Goal: Find specific page/section: Find specific page/section

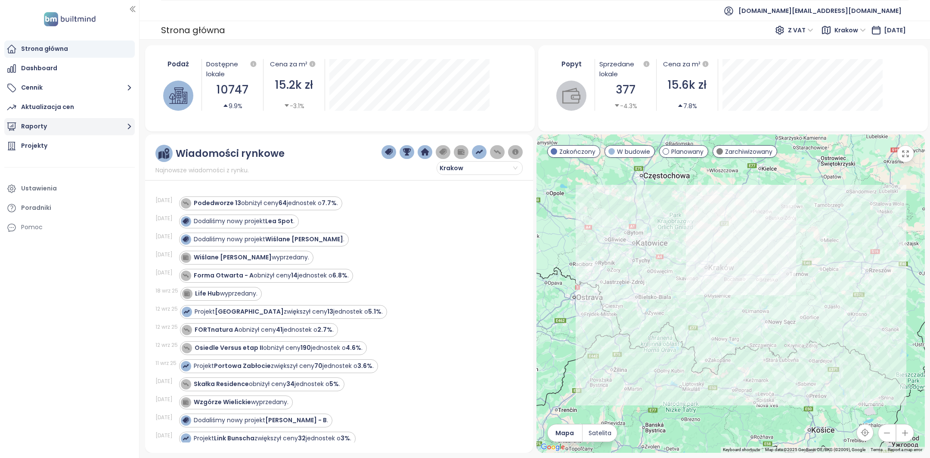
click at [61, 124] on button "Raporty" at bounding box center [69, 126] width 130 height 17
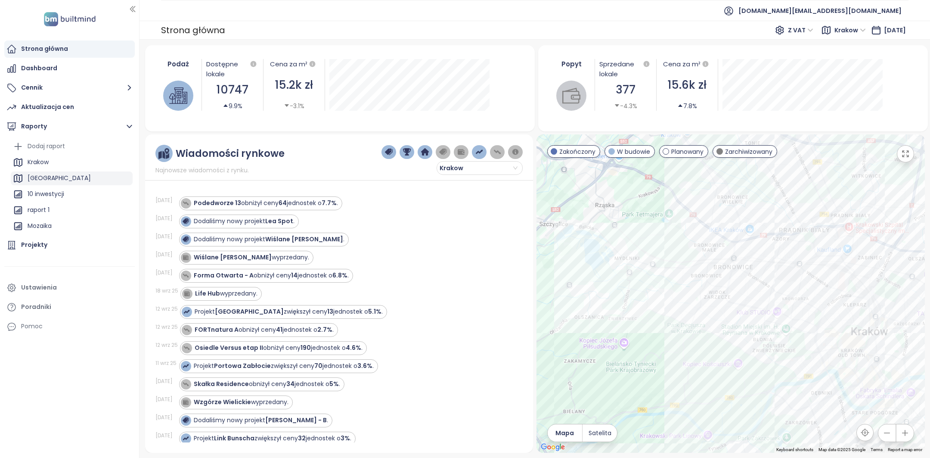
click at [82, 183] on div "[GEOGRAPHIC_DATA]" at bounding box center [72, 178] width 122 height 14
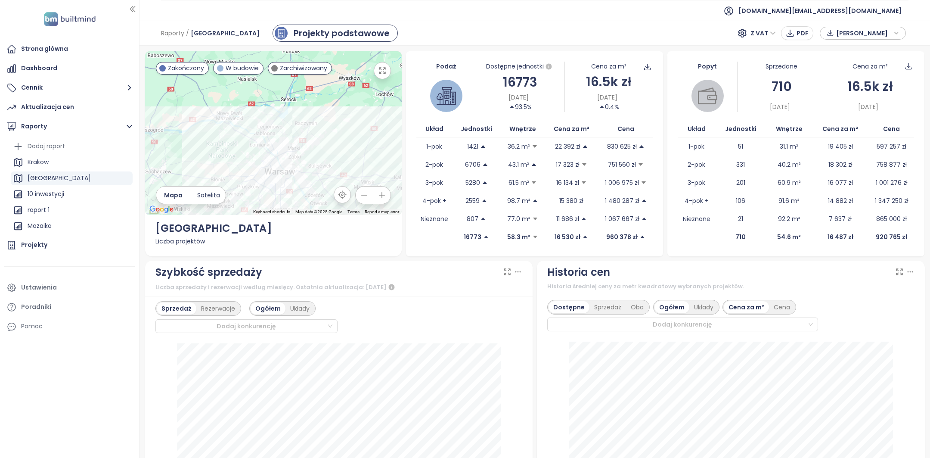
drag, startPoint x: 277, startPoint y: 89, endPoint x: 315, endPoint y: 150, distance: 71.9
click at [315, 150] on div at bounding box center [273, 133] width 257 height 164
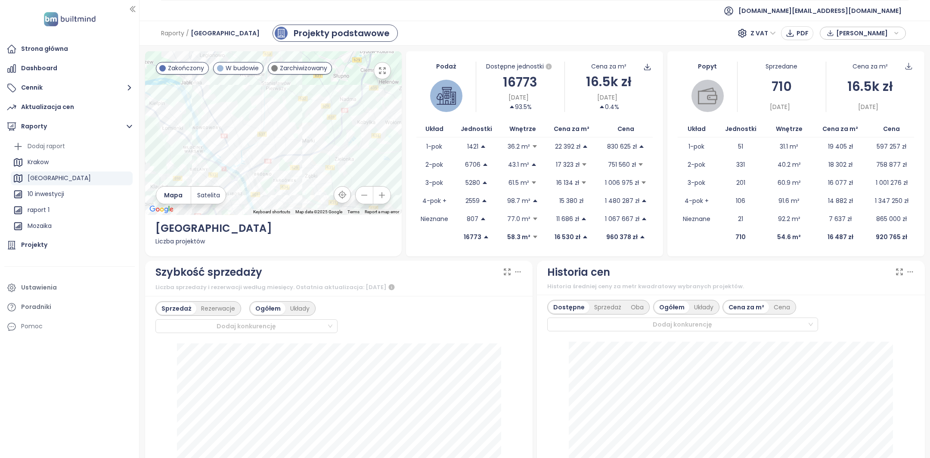
drag, startPoint x: 288, startPoint y: 130, endPoint x: 364, endPoint y: 118, distance: 76.7
click at [364, 118] on div at bounding box center [273, 133] width 257 height 164
drag, startPoint x: 254, startPoint y: 93, endPoint x: 268, endPoint y: 161, distance: 69.0
click at [59, 166] on div "Krakow" at bounding box center [72, 162] width 122 height 14
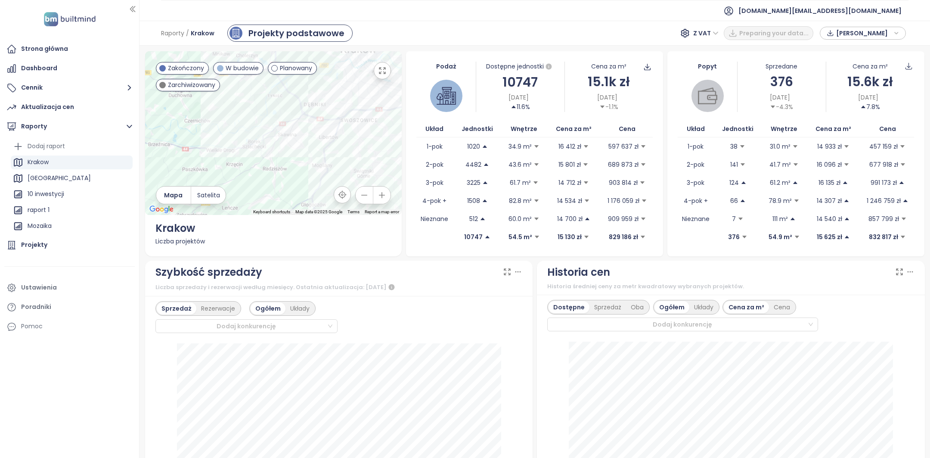
drag, startPoint x: 319, startPoint y: 104, endPoint x: 315, endPoint y: 217, distance: 112.9
click at [316, 216] on div "← Move left → Move right ↑ Move up ↓ Move down + Zoom in - Zoom out Home Jump l…" at bounding box center [273, 153] width 257 height 205
drag, startPoint x: 314, startPoint y: 157, endPoint x: 328, endPoint y: 111, distance: 47.7
click at [328, 111] on div at bounding box center [273, 133] width 257 height 164
drag, startPoint x: 327, startPoint y: 111, endPoint x: 316, endPoint y: 112, distance: 11.3
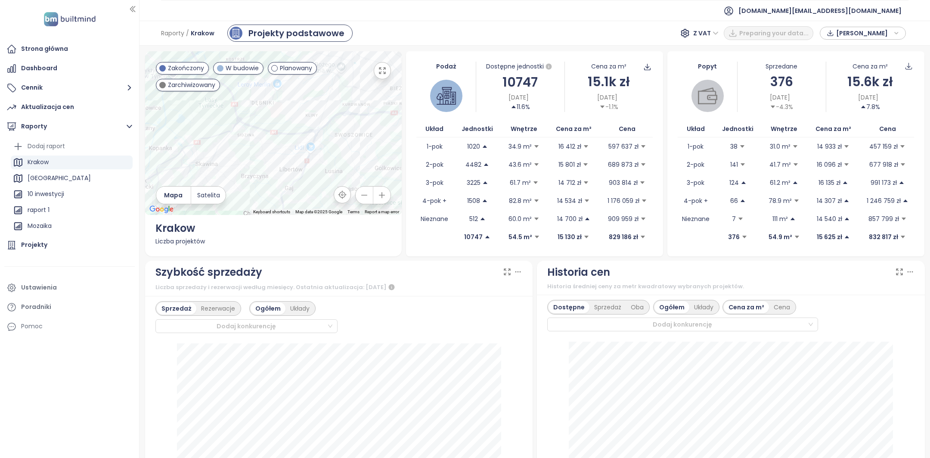
click at [316, 112] on div at bounding box center [273, 133] width 257 height 164
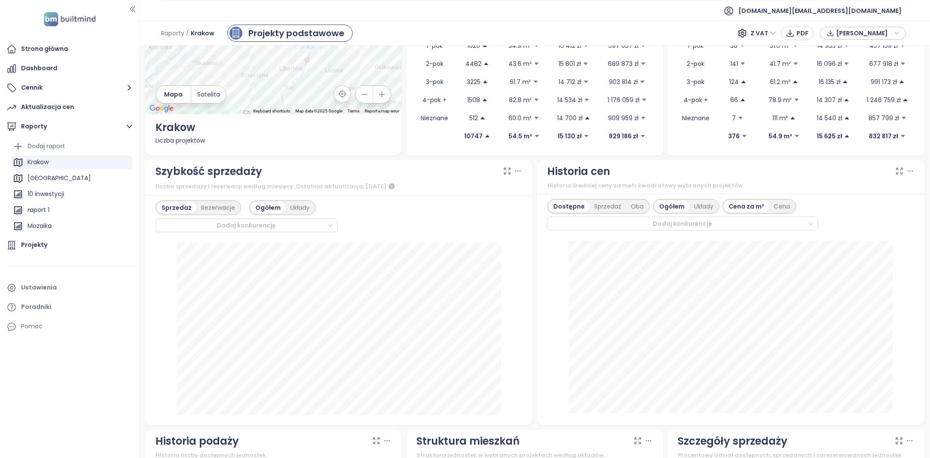
scroll to position [102, 0]
